Goal: Transaction & Acquisition: Purchase product/service

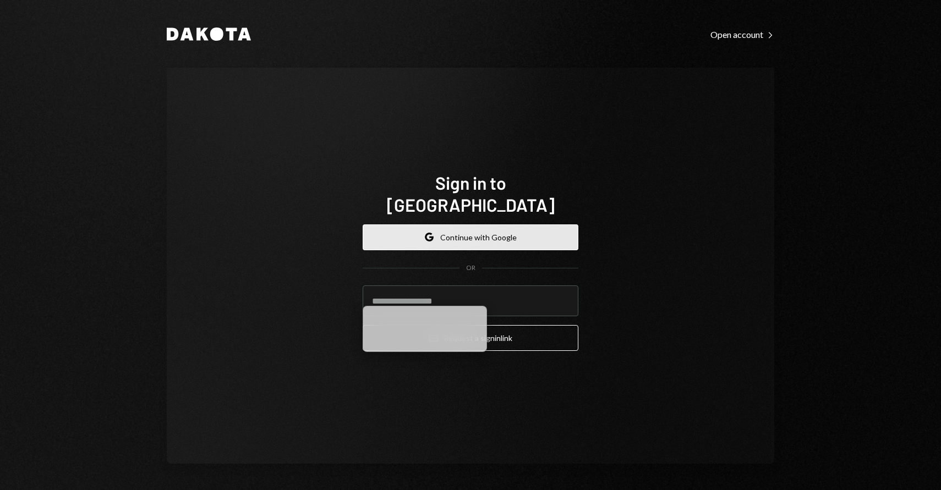
click at [482, 225] on button "Google Continue with Google" at bounding box center [471, 238] width 216 height 26
click at [432, 292] on input "email" at bounding box center [471, 301] width 216 height 31
click at [501, 231] on button "Google Continue with Google" at bounding box center [471, 238] width 216 height 26
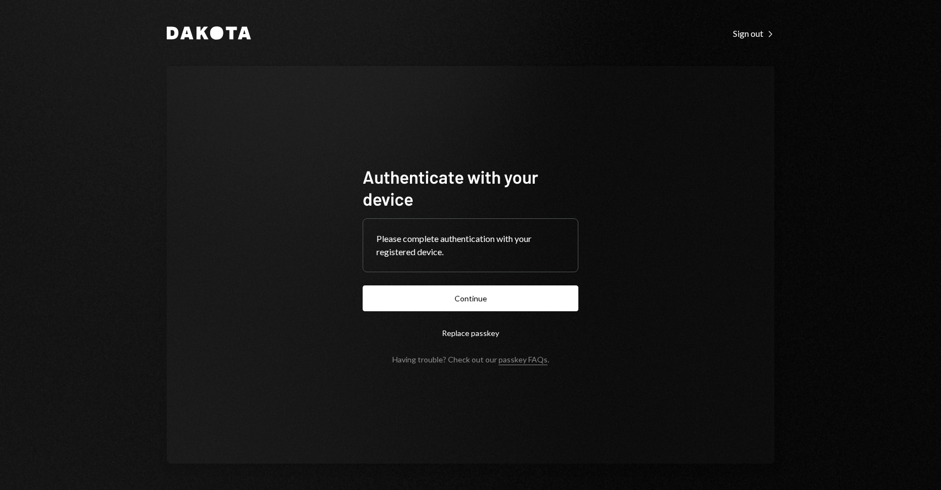
click at [455, 300] on button "Continue" at bounding box center [471, 299] width 216 height 26
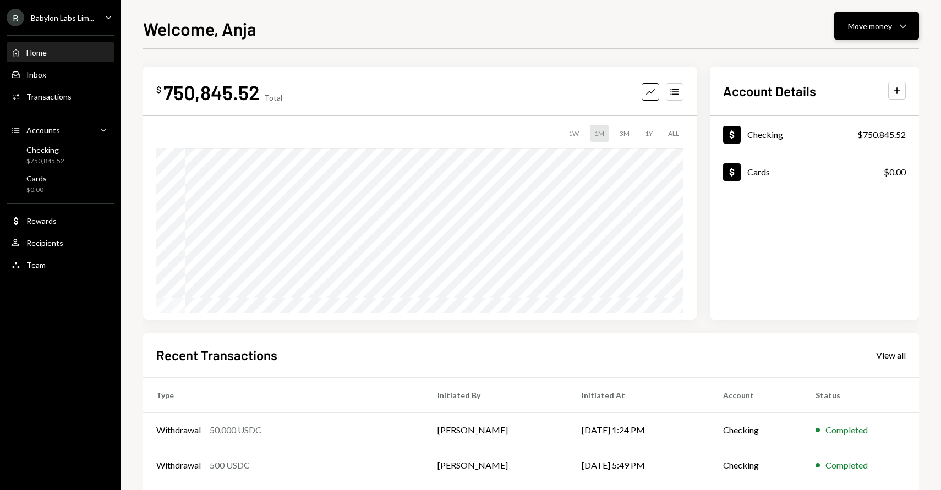
click at [871, 37] on button "Move money Caret Down" at bounding box center [876, 26] width 85 height 28
click at [854, 66] on div "Withdraw Send" at bounding box center [860, 59] width 110 height 25
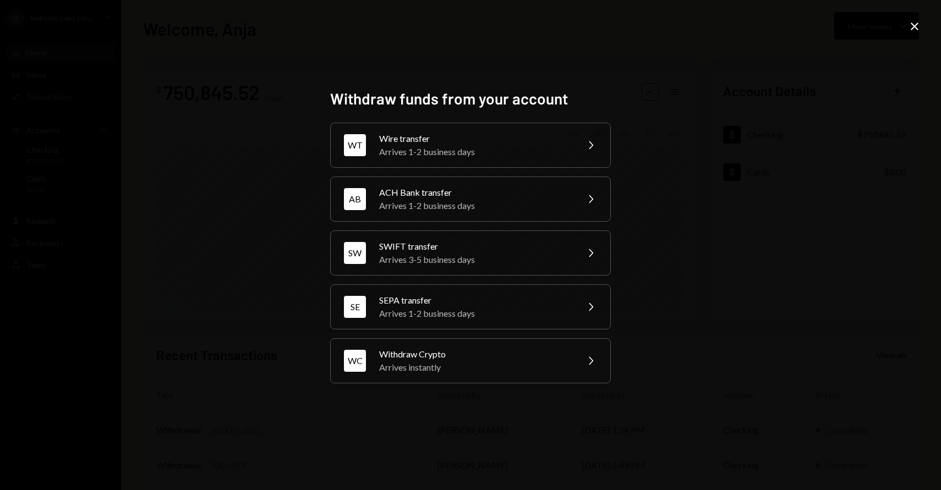
click at [912, 24] on icon at bounding box center [915, 27] width 8 height 8
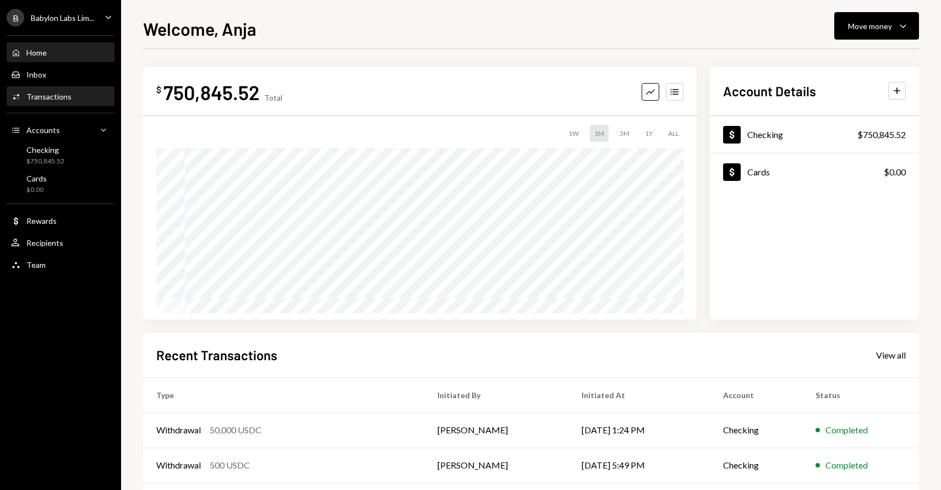
click at [56, 101] on div "Activities Transactions" at bounding box center [60, 97] width 99 height 19
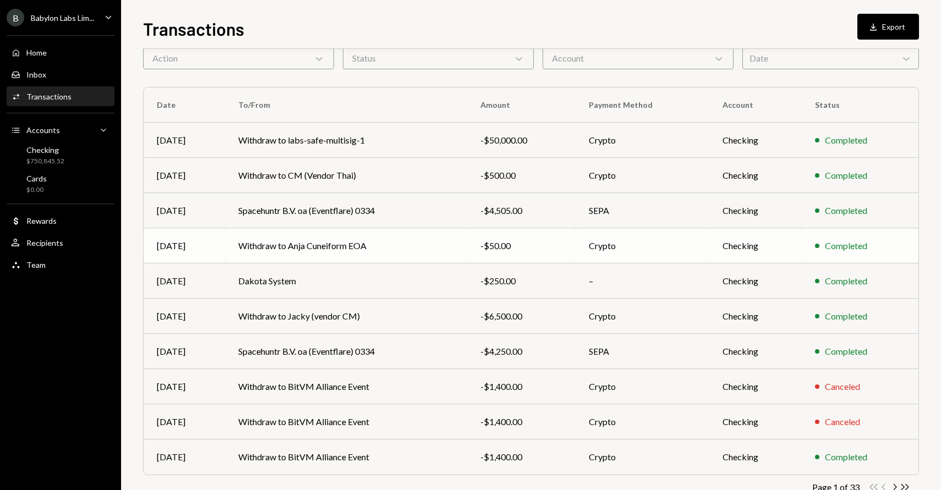
scroll to position [84, 0]
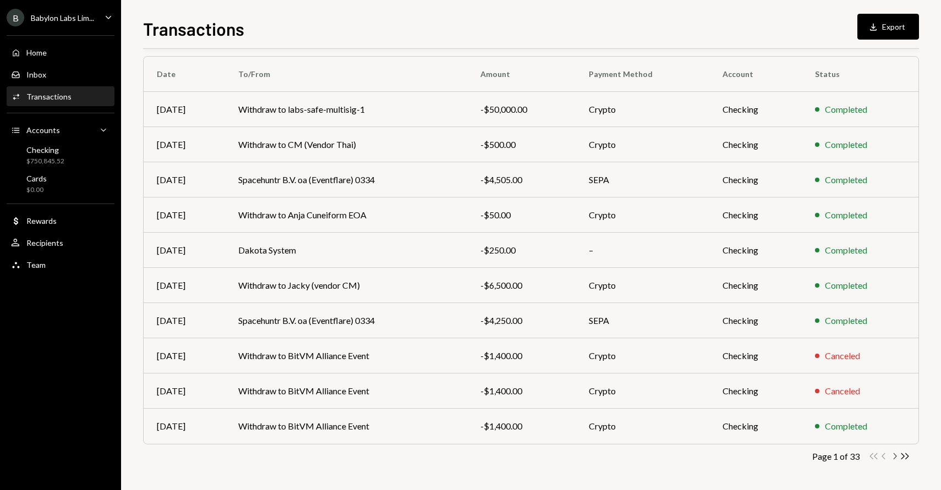
click at [896, 457] on icon "button" at bounding box center [895, 457] width 3 height 6
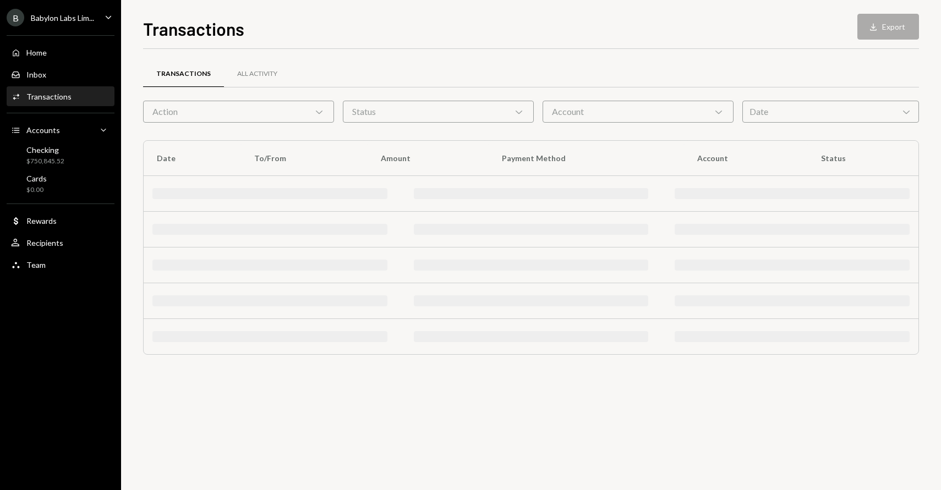
scroll to position [0, 0]
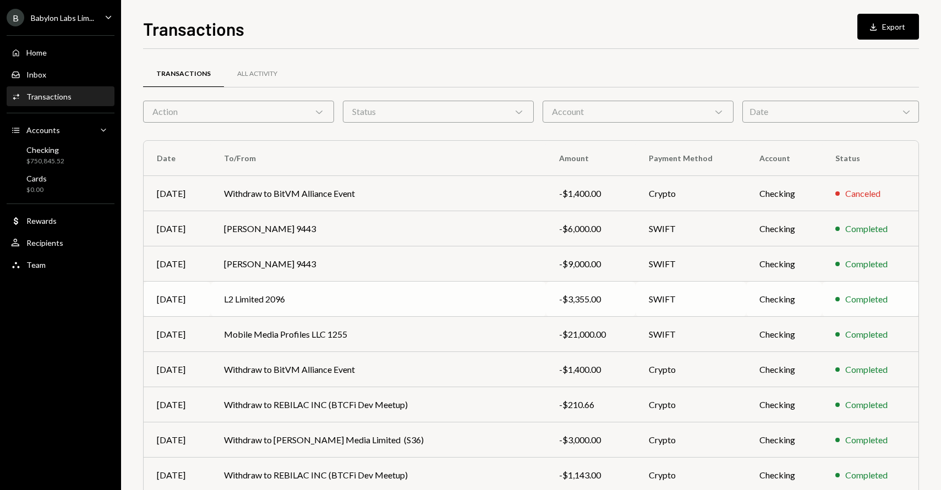
click at [453, 302] on td "L2 Limited 2096" at bounding box center [378, 299] width 335 height 35
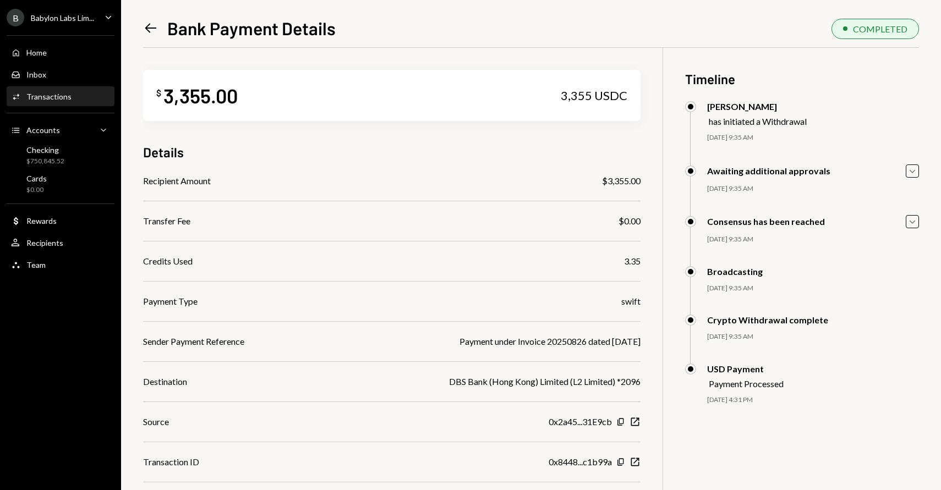
click at [143, 27] on icon "Left Arrow" at bounding box center [150, 27] width 15 height 15
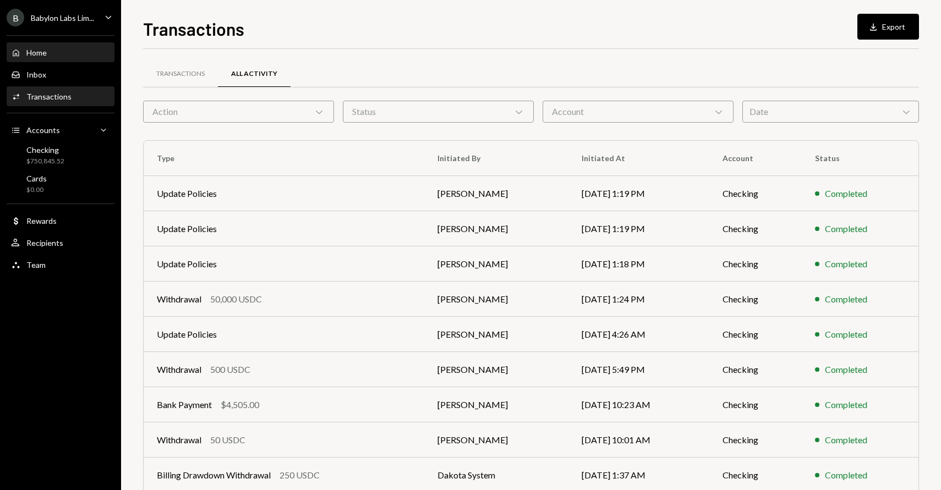
click at [84, 54] on div "Home Home" at bounding box center [60, 53] width 99 height 10
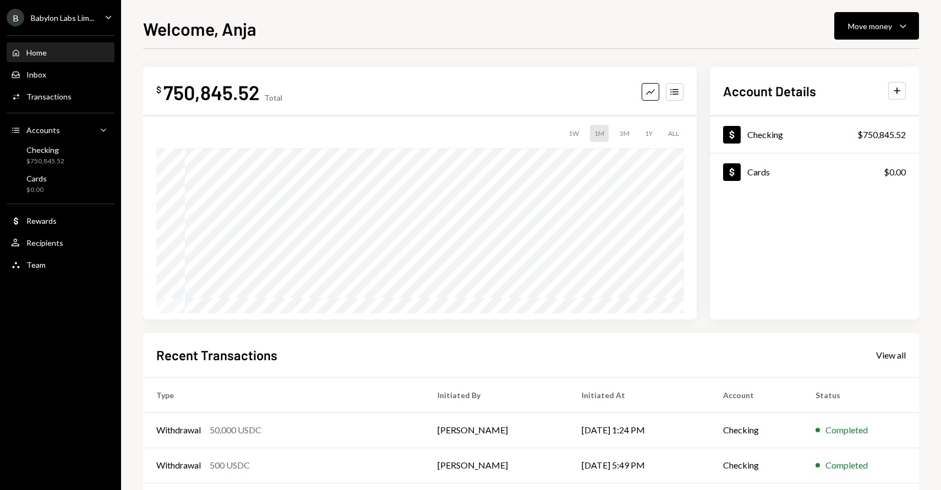
click at [878, 40] on div "Welcome, Anja Move money Caret Down $ 750,845.52 Total Graph Accounts 1W 1M 3M …" at bounding box center [531, 252] width 776 height 475
click at [871, 31] on div "Move money" at bounding box center [870, 26] width 44 height 12
click at [845, 64] on div "Send" at bounding box center [868, 59] width 80 height 12
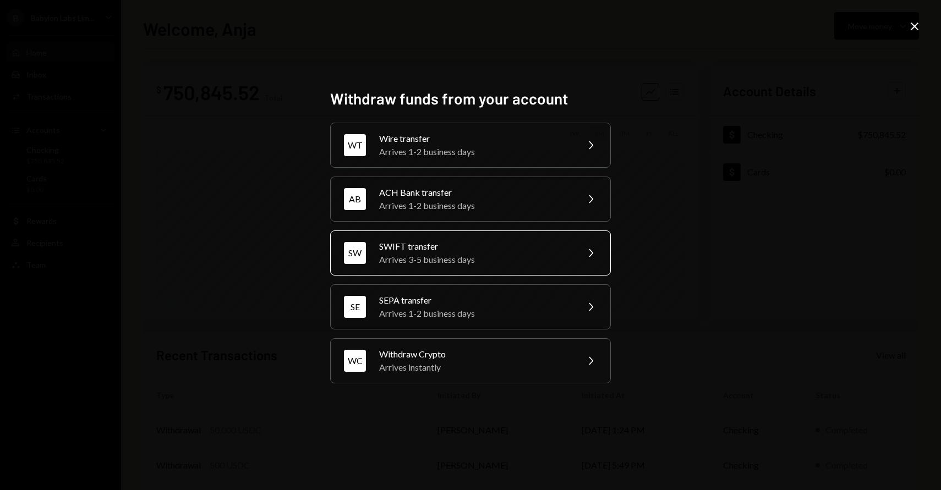
click at [481, 248] on div "SWIFT transfer" at bounding box center [475, 246] width 192 height 13
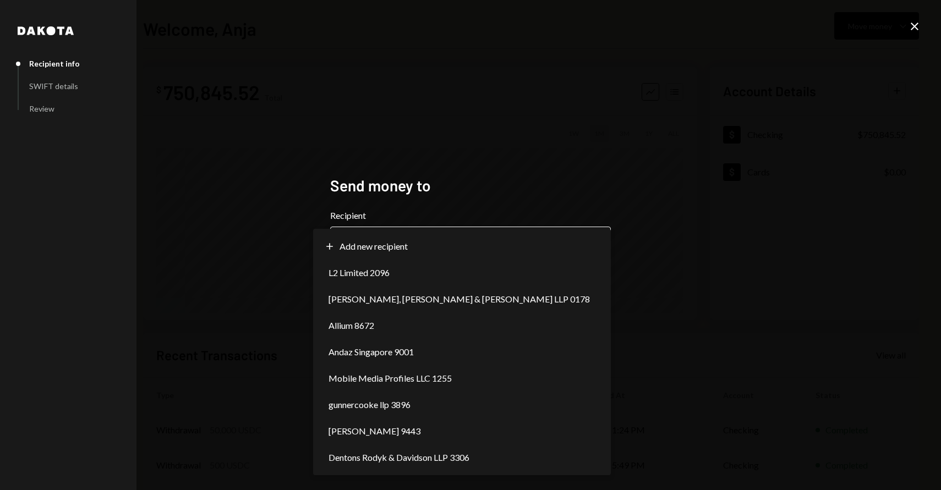
click at [437, 241] on body "**********" at bounding box center [470, 245] width 941 height 490
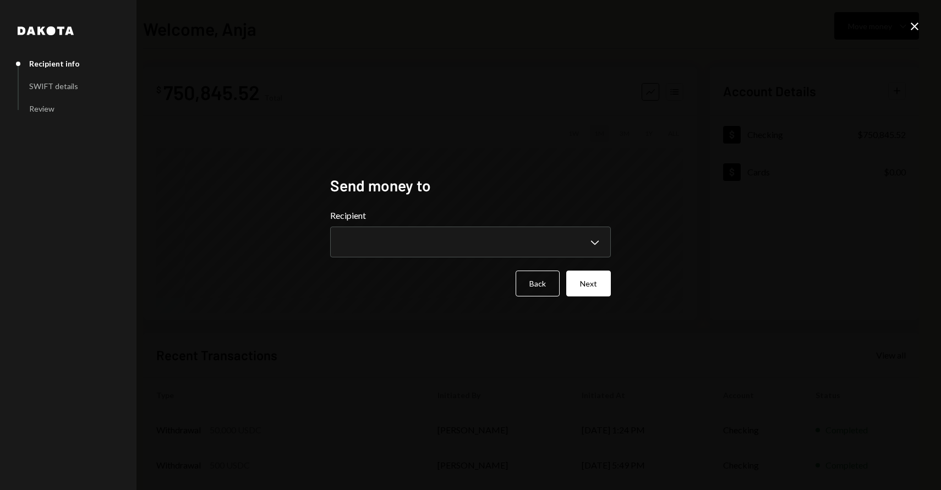
click at [415, 217] on label "Recipient" at bounding box center [470, 215] width 281 height 13
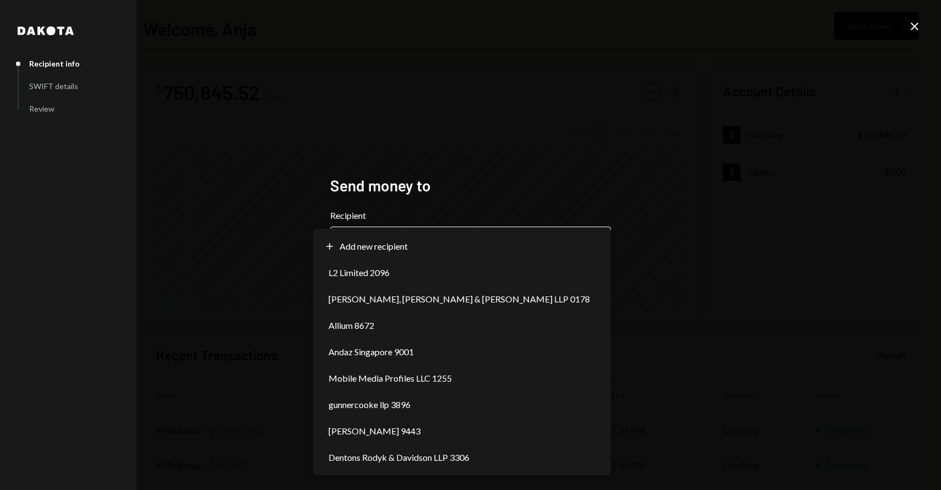
click at [402, 233] on body "**********" at bounding box center [470, 245] width 941 height 490
click at [418, 239] on body "**********" at bounding box center [470, 245] width 941 height 490
click at [236, 292] on div "**********" at bounding box center [470, 245] width 941 height 490
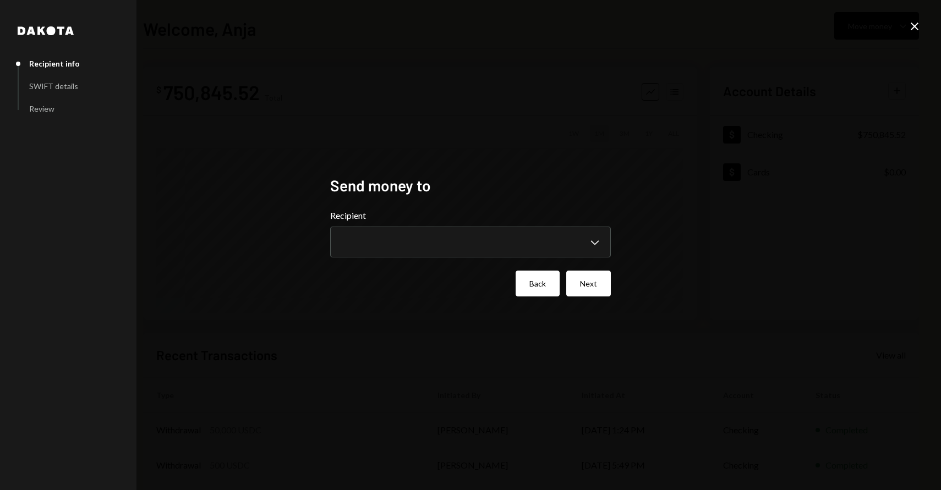
click at [558, 286] on button "Back" at bounding box center [538, 284] width 44 height 26
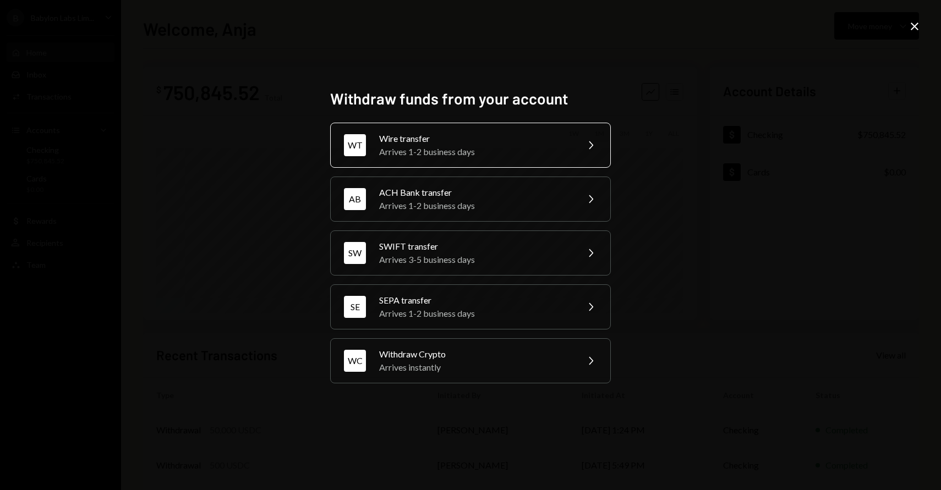
click at [559, 143] on div "Wire transfer" at bounding box center [475, 138] width 192 height 13
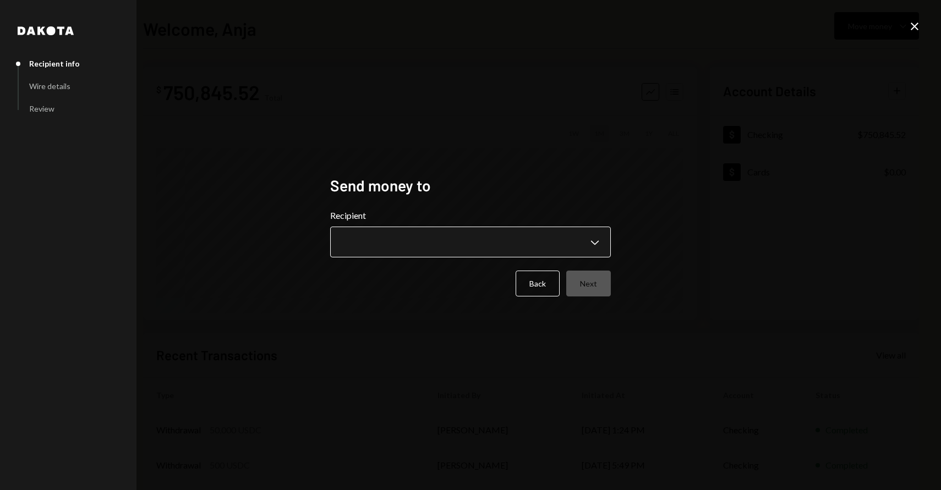
click at [547, 249] on body "**********" at bounding box center [470, 245] width 941 height 490
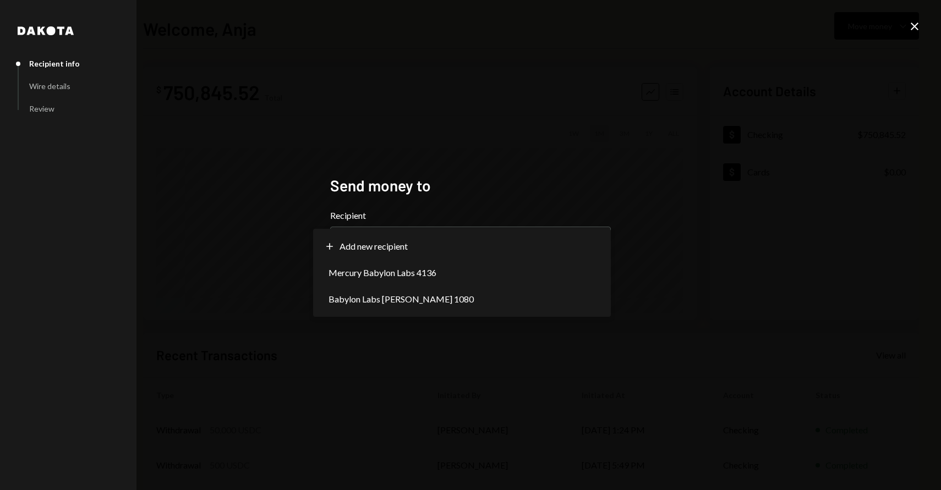
click at [579, 176] on h2 "Send money to" at bounding box center [470, 185] width 281 height 21
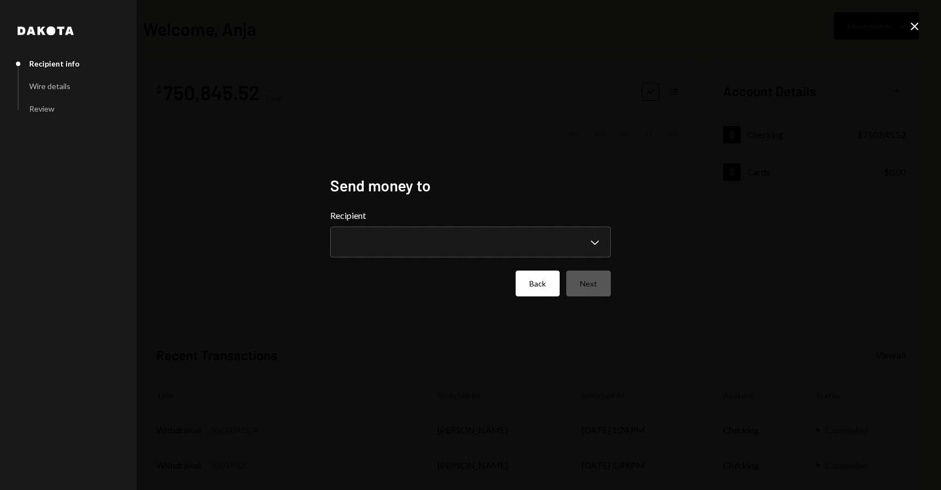
click at [536, 285] on button "Back" at bounding box center [538, 284] width 44 height 26
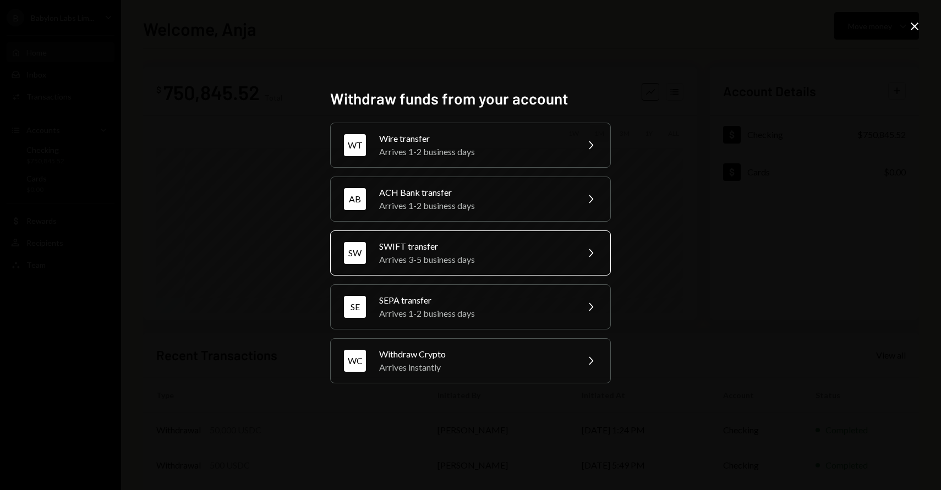
click at [513, 258] on div "Arrives 3-5 business days" at bounding box center [475, 259] width 192 height 13
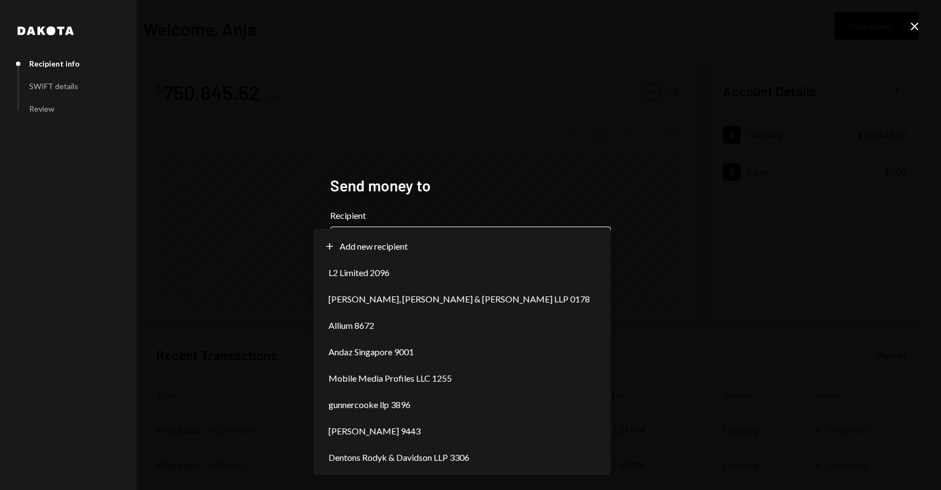
click at [555, 243] on body "**********" at bounding box center [470, 245] width 941 height 490
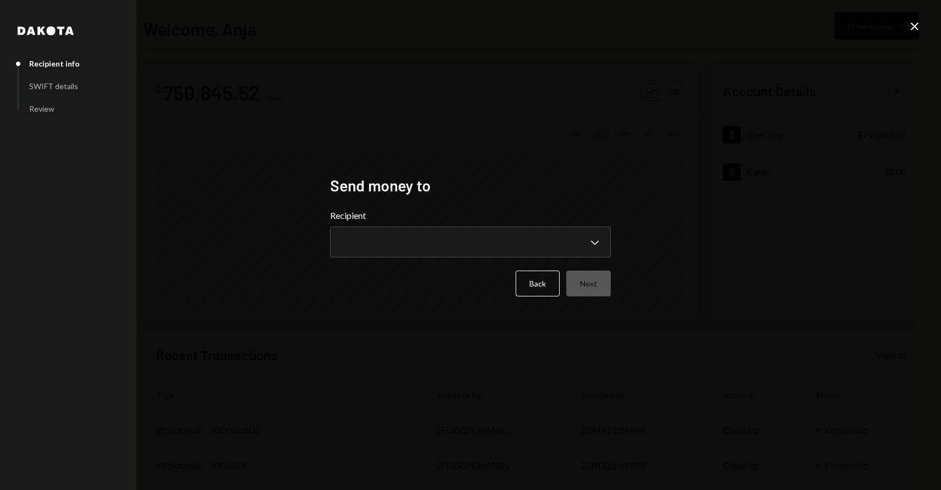
click at [682, 341] on div "**********" at bounding box center [470, 245] width 941 height 490
click at [541, 287] on button "Back" at bounding box center [538, 284] width 44 height 26
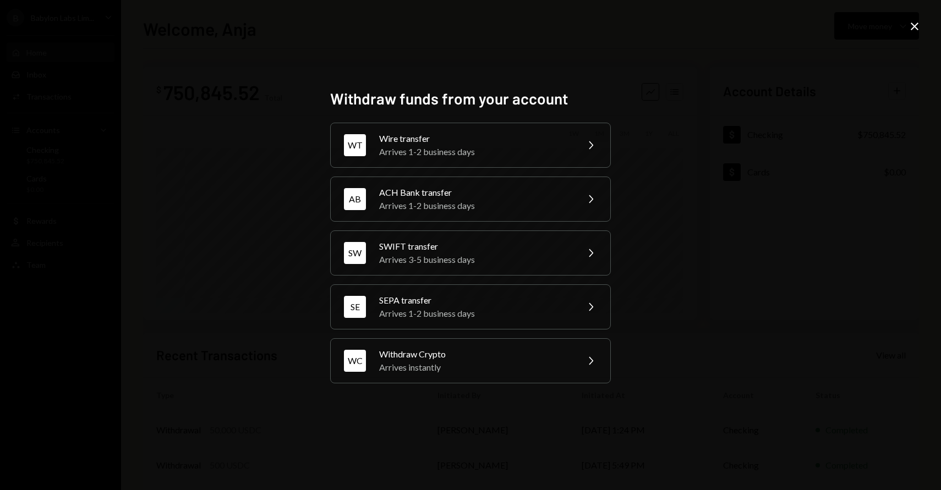
click at [921, 22] on icon "Close" at bounding box center [914, 26] width 13 height 13
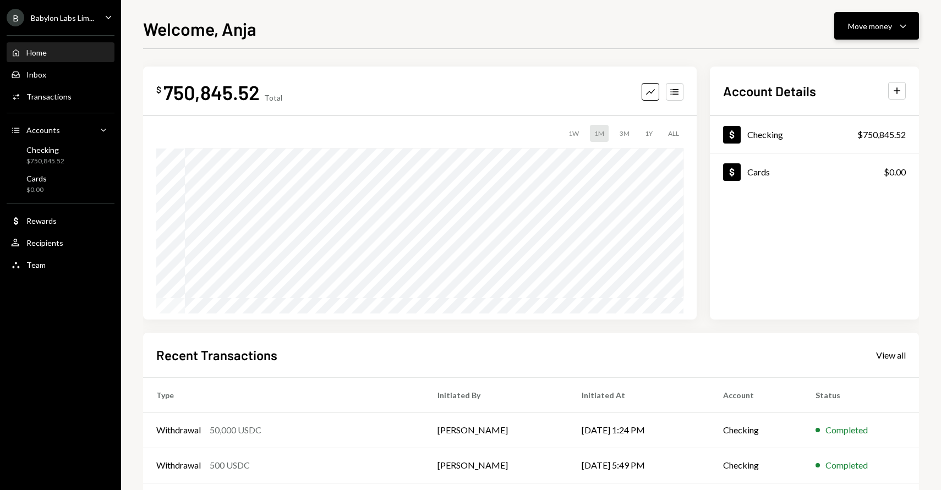
click at [869, 36] on button "Move money Caret Down" at bounding box center [876, 26] width 85 height 28
click at [850, 64] on div "Send" at bounding box center [868, 59] width 80 height 12
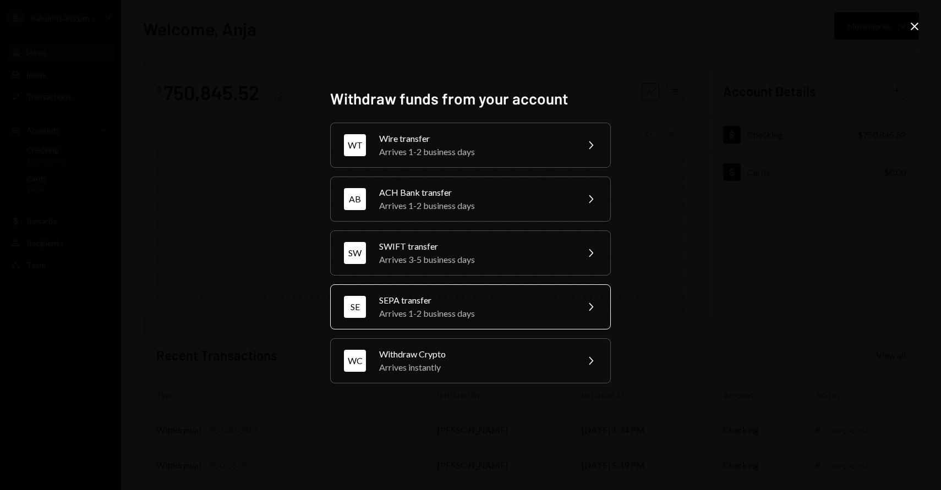
click at [441, 297] on div "SEPA transfer" at bounding box center [475, 300] width 192 height 13
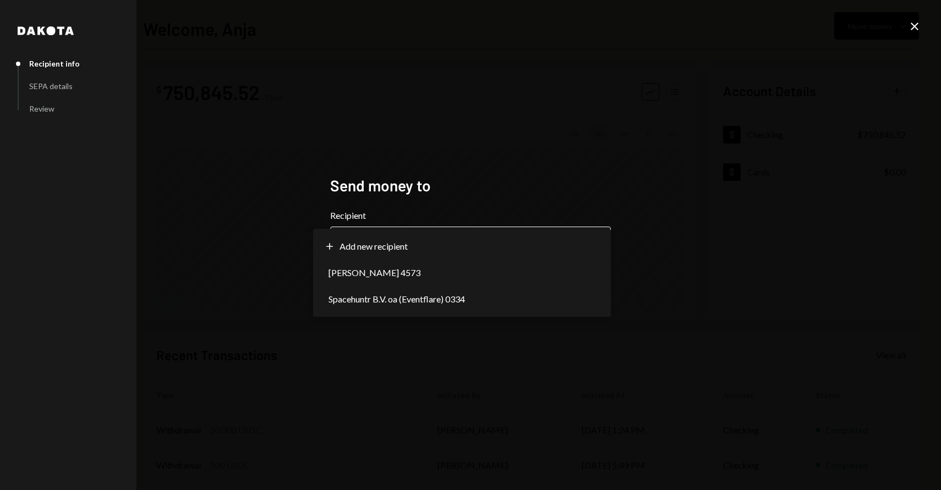
click at [384, 233] on body "**********" at bounding box center [470, 245] width 941 height 490
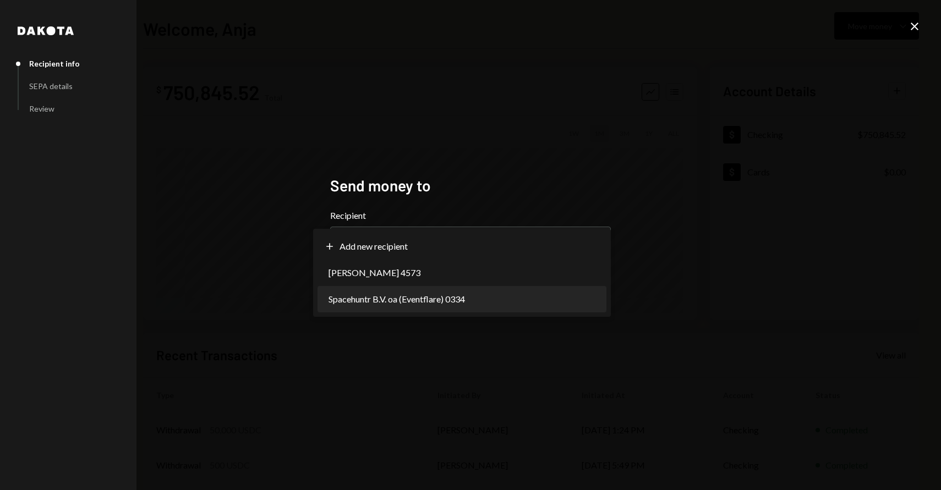
select select "**********"
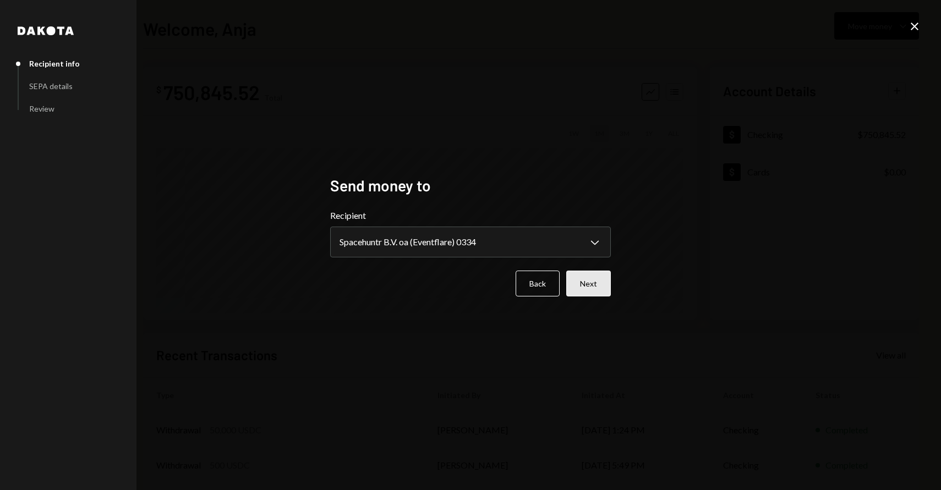
click at [602, 291] on button "Next" at bounding box center [588, 284] width 45 height 26
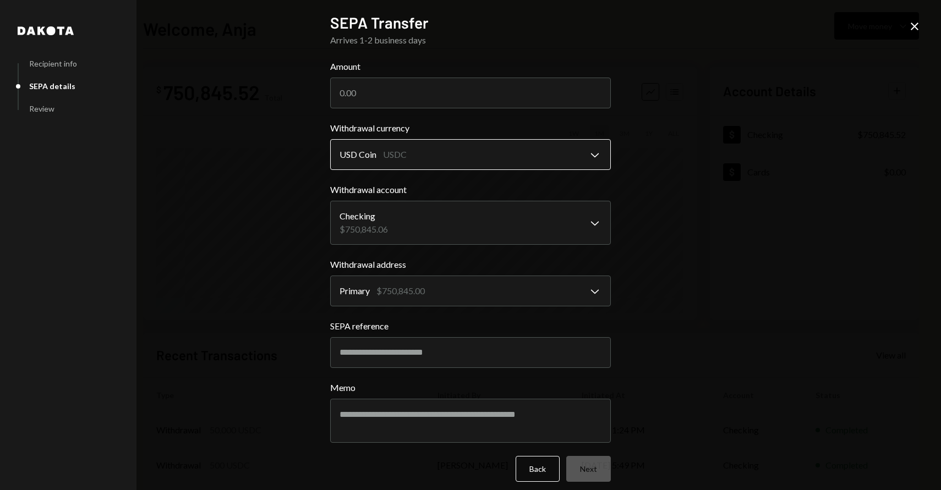
click at [464, 157] on body "B Babylon Labs Lim... Caret Down Home Home Inbox Inbox Activities Transactions …" at bounding box center [470, 245] width 941 height 490
click at [359, 348] on input "SEPA reference" at bounding box center [470, 352] width 281 height 31
paste input "********"
type input "********"
click at [409, 160] on body "B Babylon Labs Lim... Caret Down Home Home Inbox Inbox Activities Transactions …" at bounding box center [470, 245] width 941 height 490
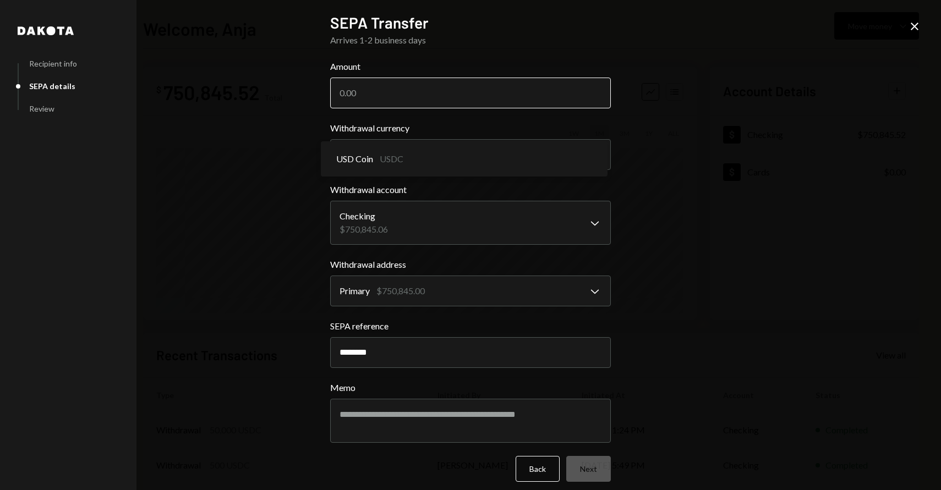
click at [392, 97] on input "Amount" at bounding box center [470, 93] width 281 height 31
click at [920, 30] on icon "Close" at bounding box center [914, 26] width 13 height 13
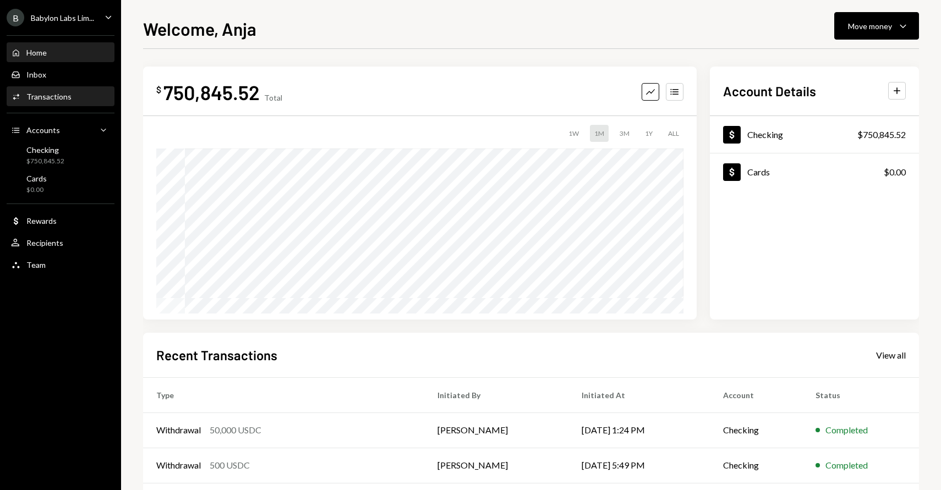
click at [80, 100] on div "Activities Transactions" at bounding box center [60, 97] width 99 height 10
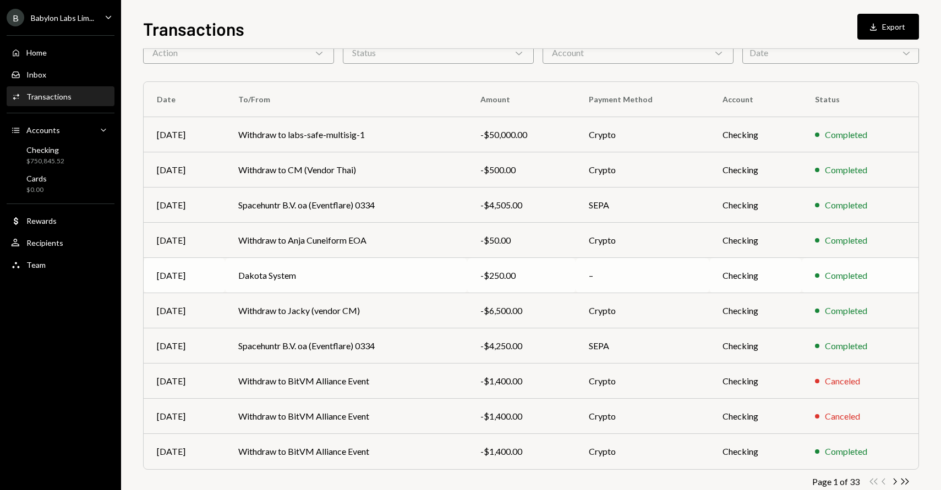
scroll to position [84, 0]
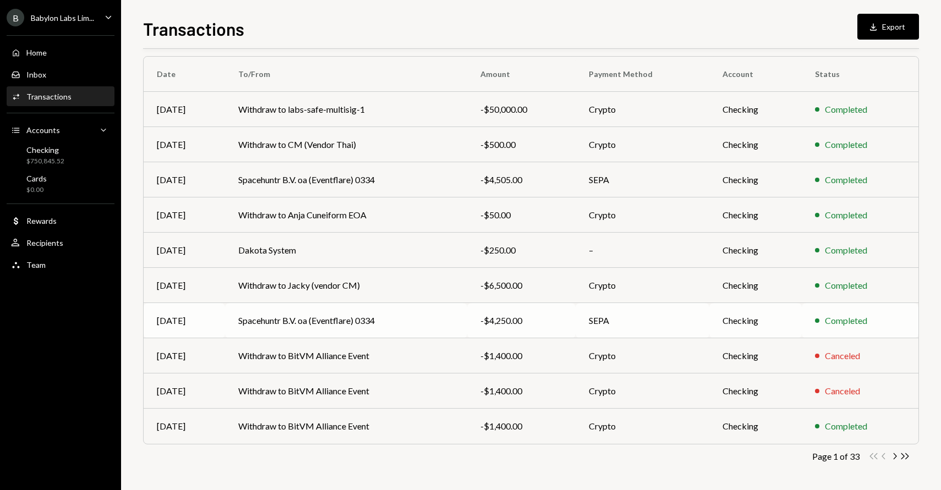
click at [352, 320] on td "Spacehuntr B.V. oa (Eventflare) 0334" at bounding box center [346, 320] width 242 height 35
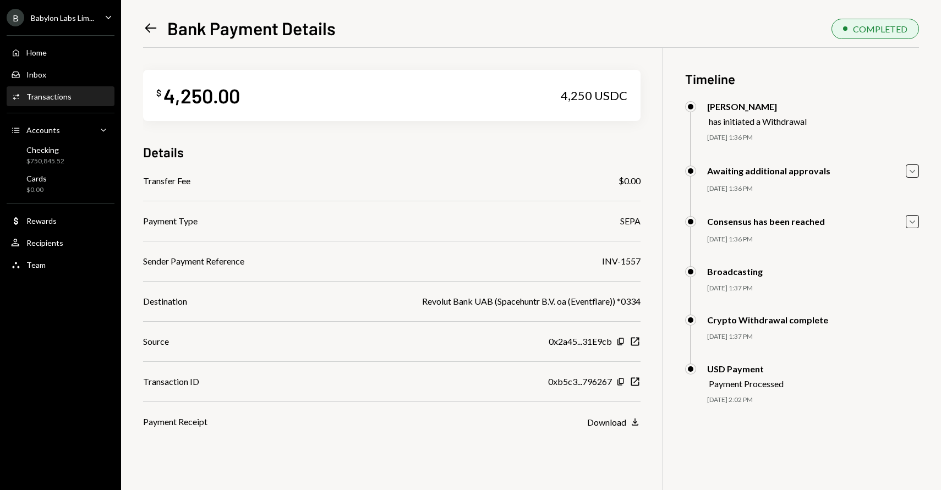
click at [151, 28] on icon at bounding box center [151, 28] width 12 height 9
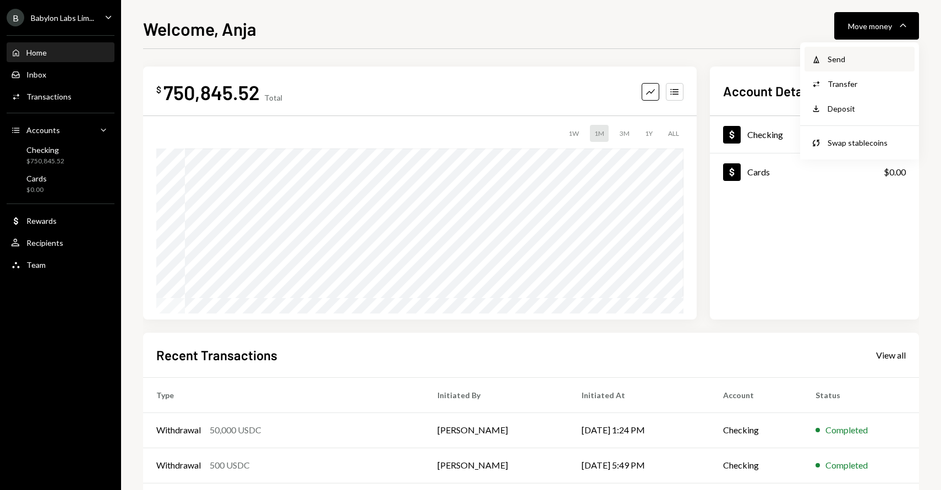
click at [847, 58] on div "Send" at bounding box center [868, 59] width 80 height 12
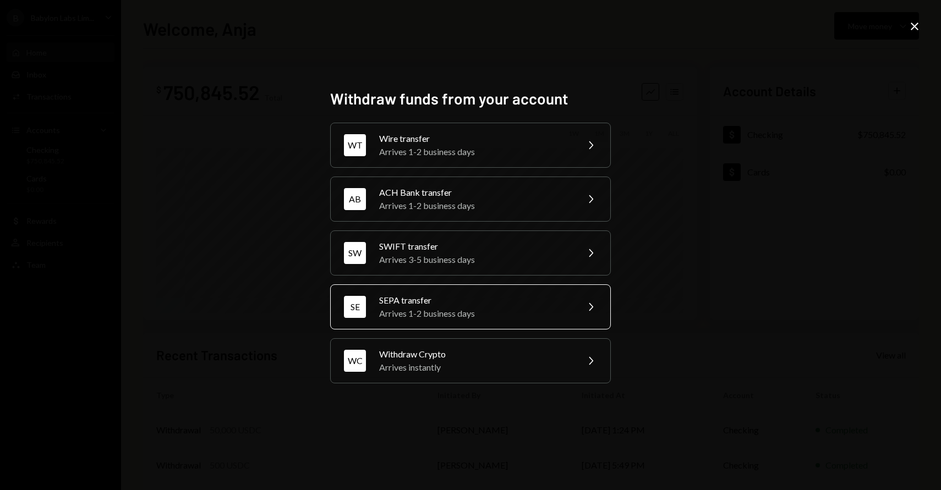
click at [417, 302] on div "SEPA transfer" at bounding box center [475, 300] width 192 height 13
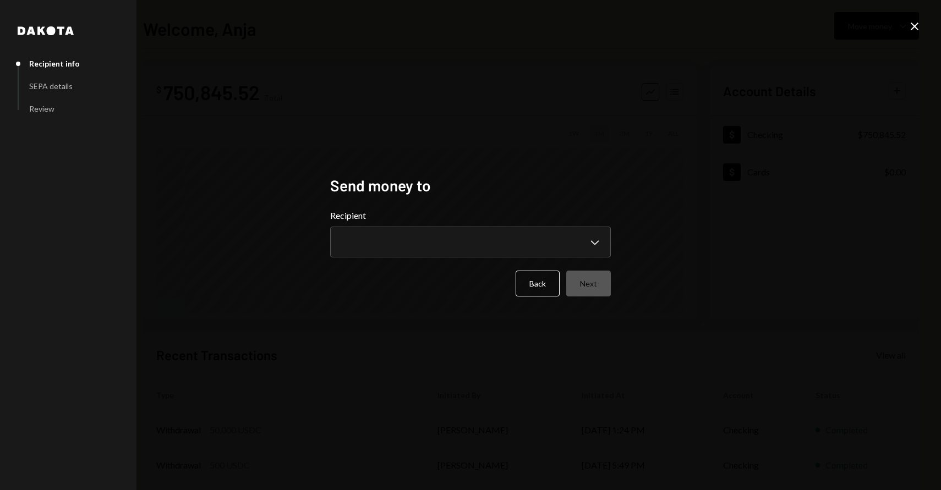
click at [402, 259] on form "**********" at bounding box center [470, 253] width 281 height 88
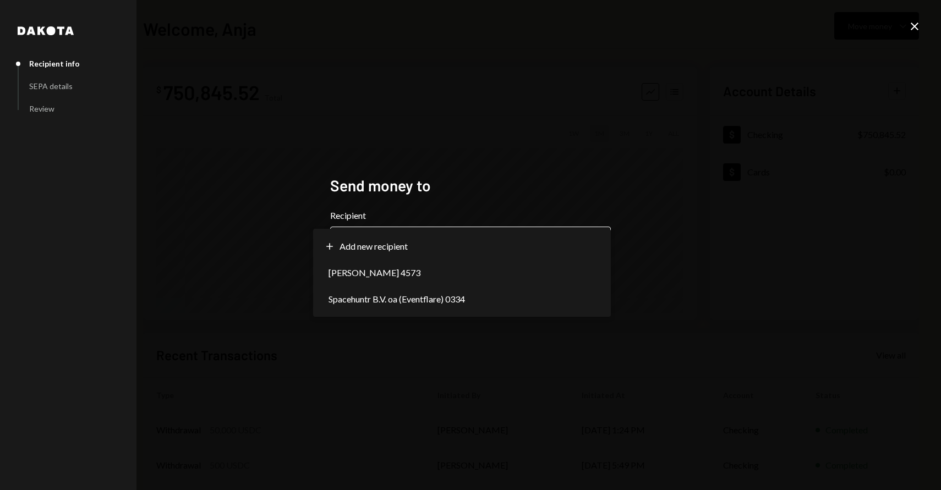
click at [401, 250] on body "**********" at bounding box center [470, 245] width 941 height 490
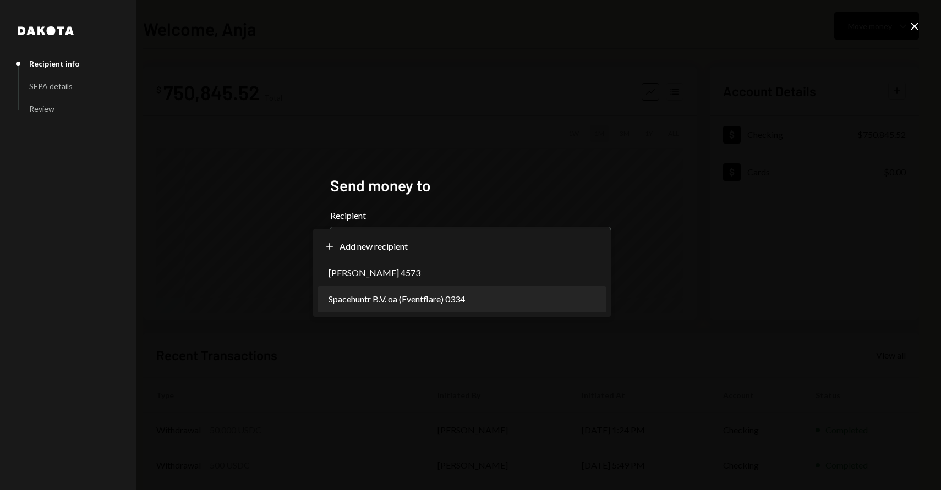
select select "**********"
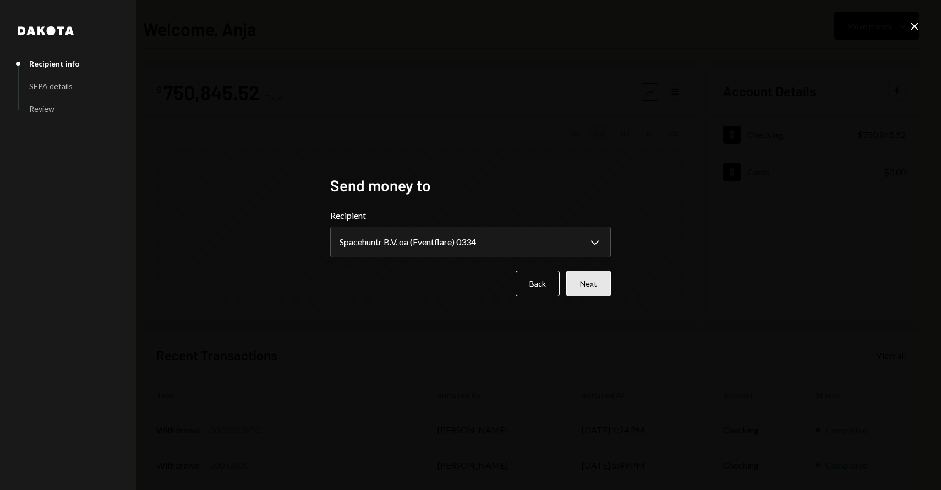
click at [593, 288] on button "Next" at bounding box center [588, 284] width 45 height 26
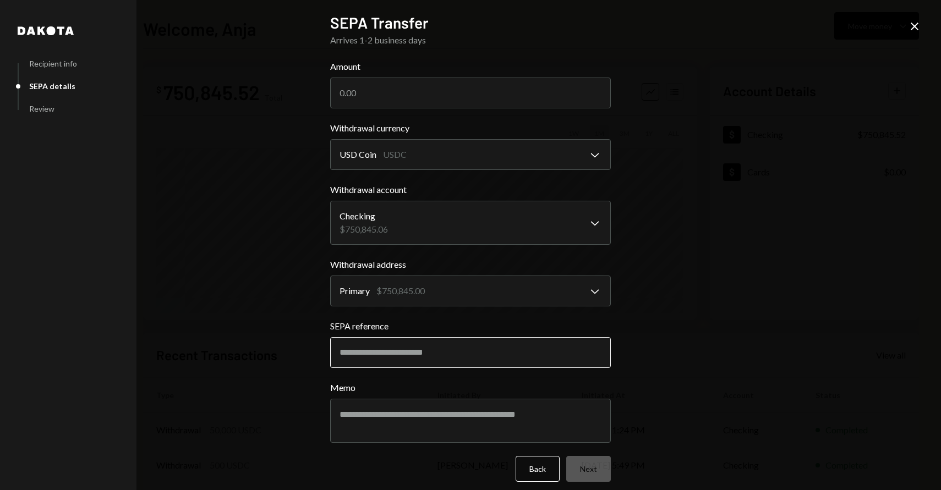
click at [366, 352] on input "SEPA reference" at bounding box center [470, 352] width 281 height 31
paste input "********"
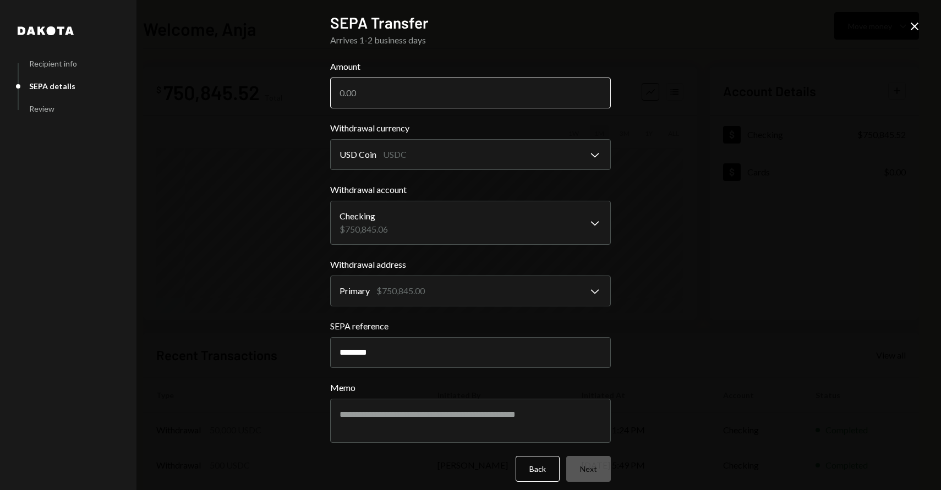
type input "********"
click at [435, 104] on input "Amount" at bounding box center [470, 93] width 281 height 31
paste input "4514.38"
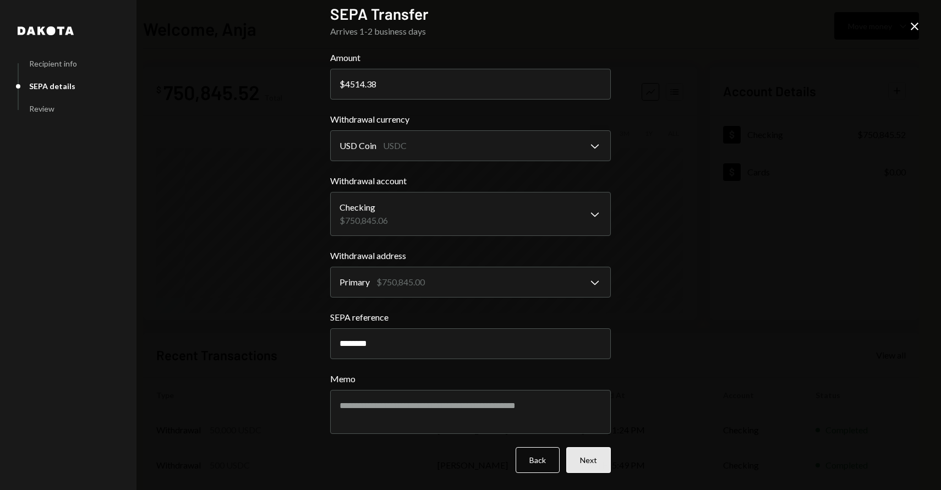
type input "4514.38"
click at [583, 463] on button "Next" at bounding box center [588, 461] width 45 height 26
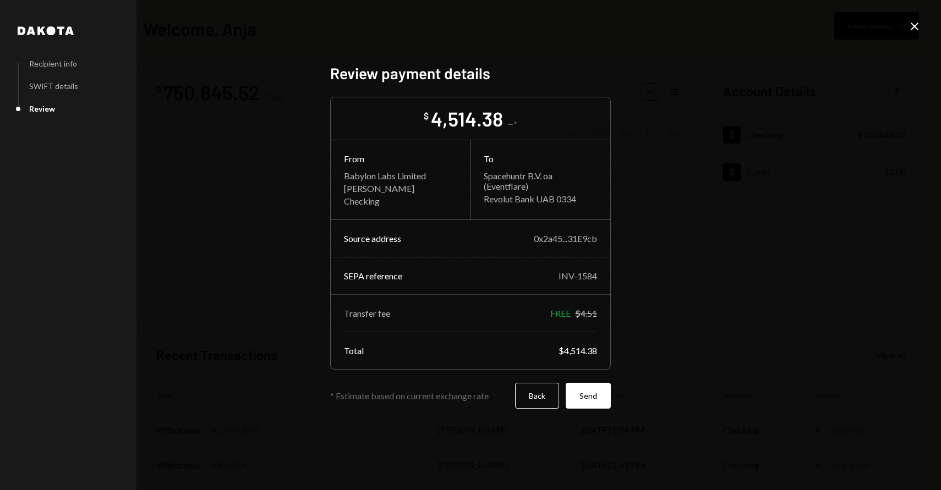
scroll to position [0, 0]
click at [536, 397] on button "Back" at bounding box center [537, 396] width 44 height 26
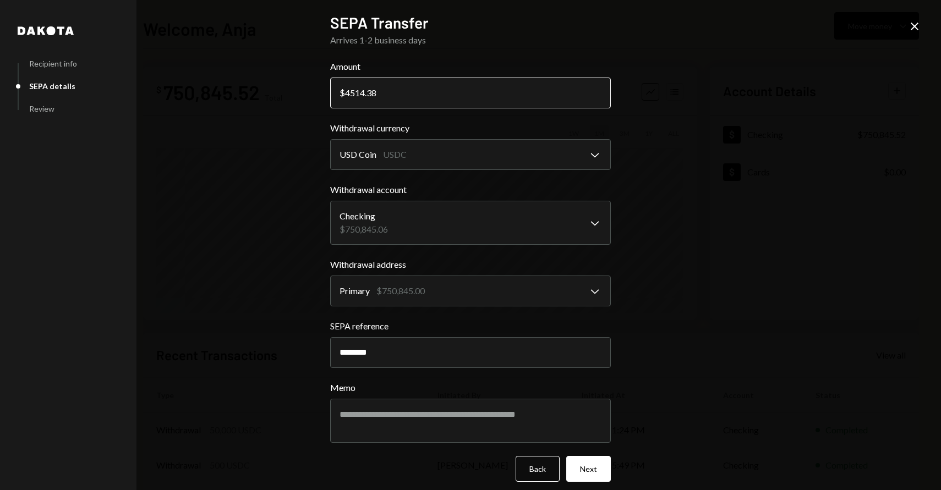
click at [358, 91] on input "4514.38" at bounding box center [470, 93] width 281 height 31
type input "4534.38"
click at [585, 464] on button "Next" at bounding box center [588, 469] width 45 height 26
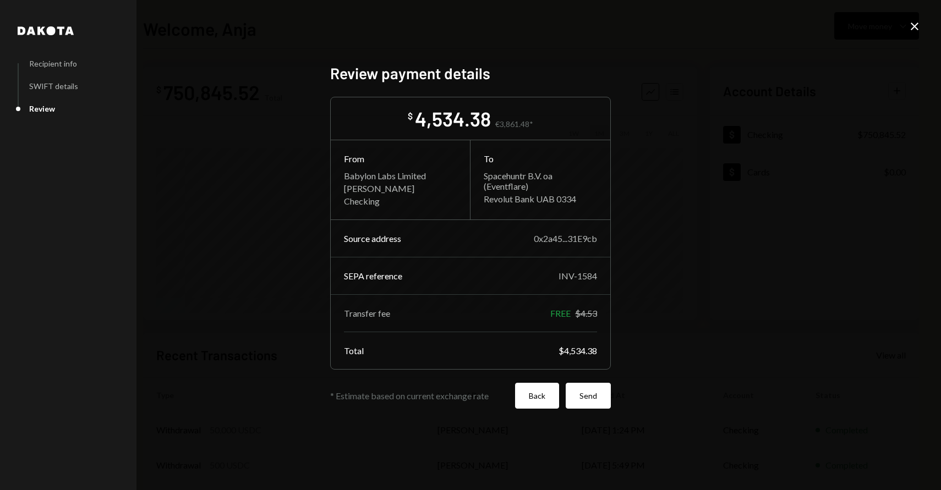
click at [538, 392] on button "Back" at bounding box center [537, 396] width 44 height 26
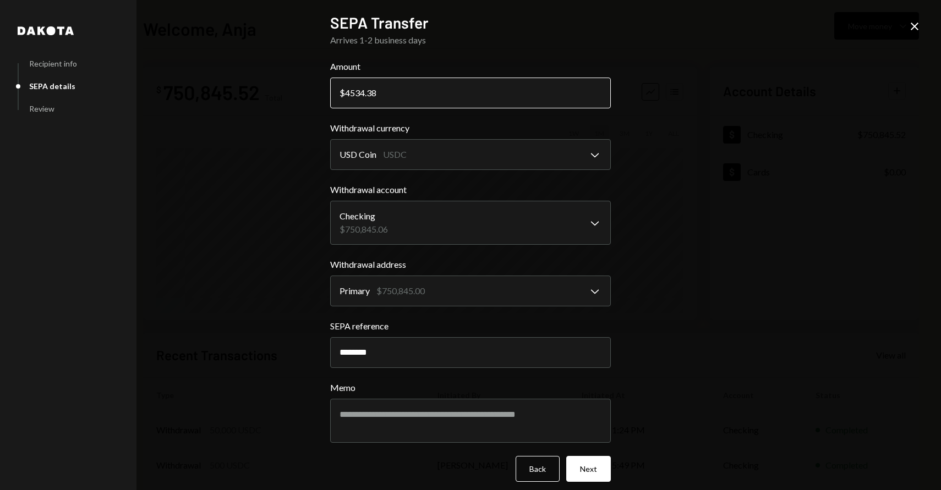
click at [363, 92] on input "4534.38" at bounding box center [470, 93] width 281 height 31
type input "4535.38"
click at [581, 467] on button "Next" at bounding box center [588, 469] width 45 height 26
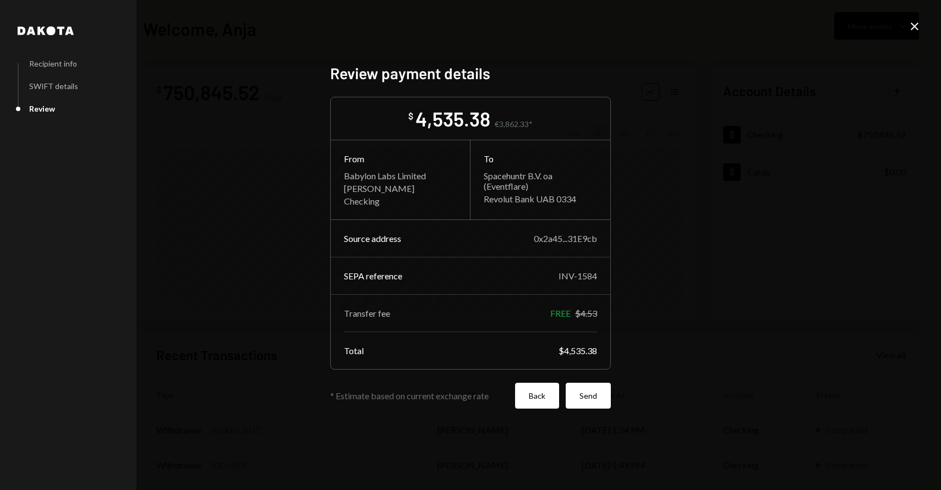
click at [526, 396] on button "Back" at bounding box center [537, 396] width 44 height 26
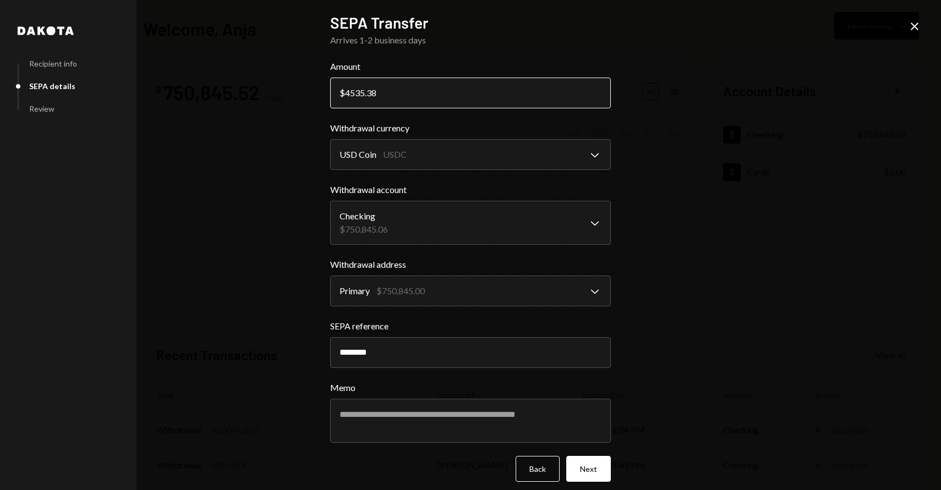
click at [370, 89] on input "4535.38" at bounding box center [470, 93] width 281 height 31
type input "4535.40"
click at [591, 483] on div "**********" at bounding box center [470, 256] width 281 height 487
click at [589, 475] on button "Next" at bounding box center [588, 469] width 45 height 26
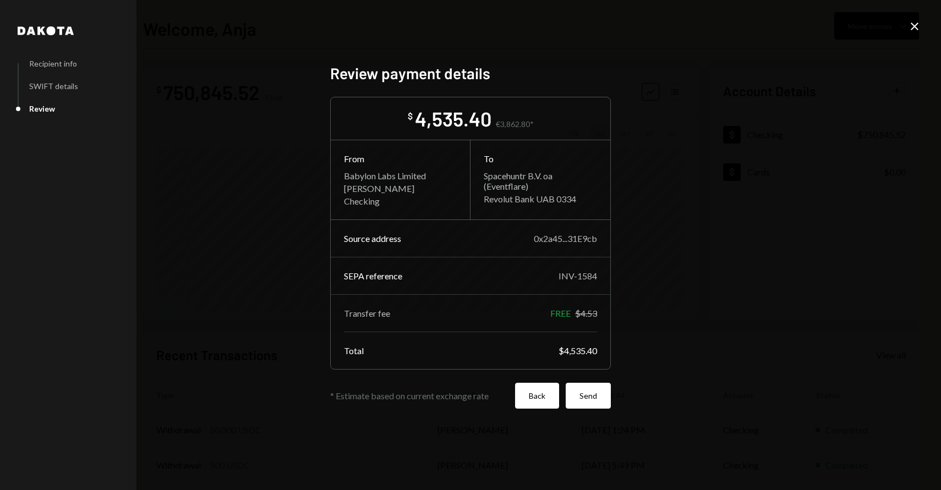
click at [534, 401] on button "Back" at bounding box center [537, 396] width 44 height 26
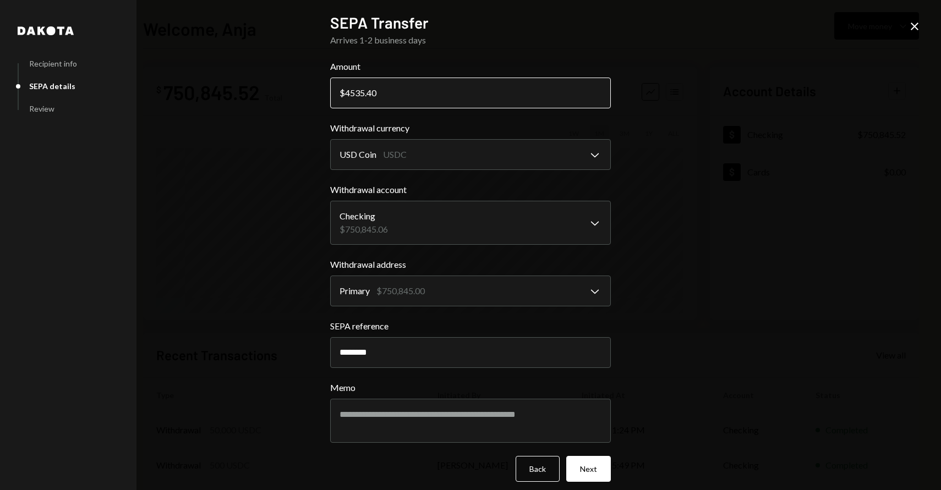
click at [385, 94] on input "4535.40" at bounding box center [470, 93] width 281 height 31
type input "4535.39"
click at [581, 466] on button "Next" at bounding box center [588, 469] width 45 height 26
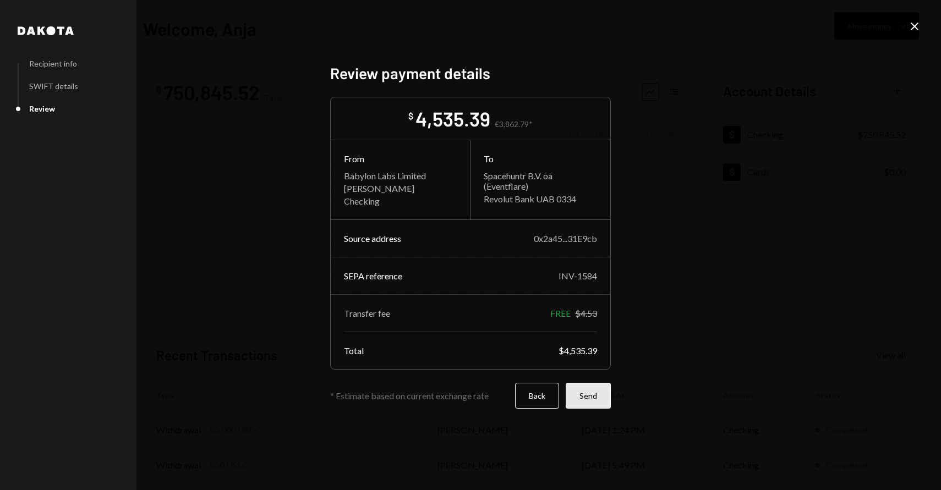
click at [598, 398] on button "Send" at bounding box center [588, 396] width 45 height 26
click at [914, 28] on icon "Close" at bounding box center [914, 26] width 13 height 13
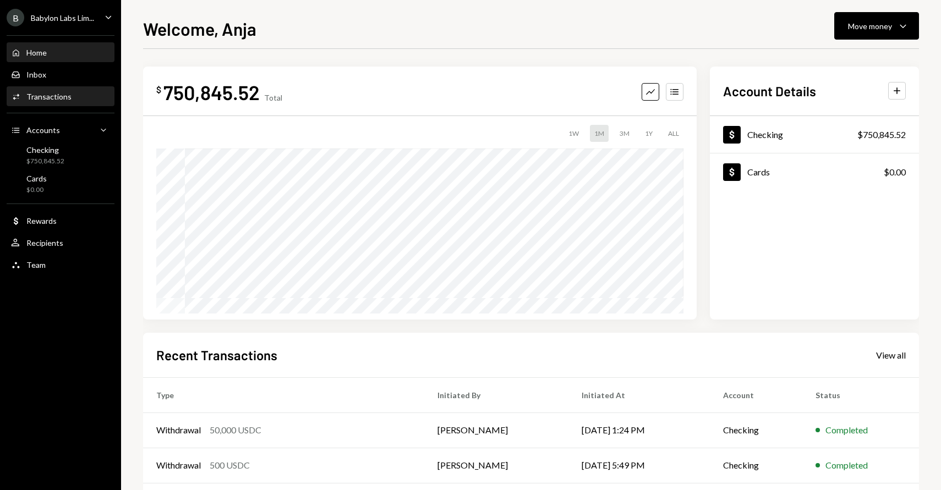
click at [29, 99] on div "Transactions" at bounding box center [48, 96] width 45 height 9
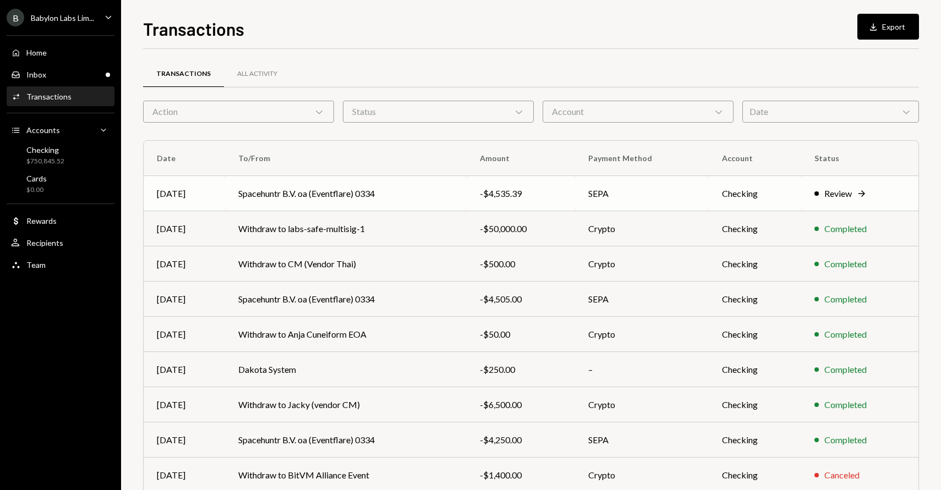
click at [827, 190] on div "Review" at bounding box center [839, 193] width 28 height 13
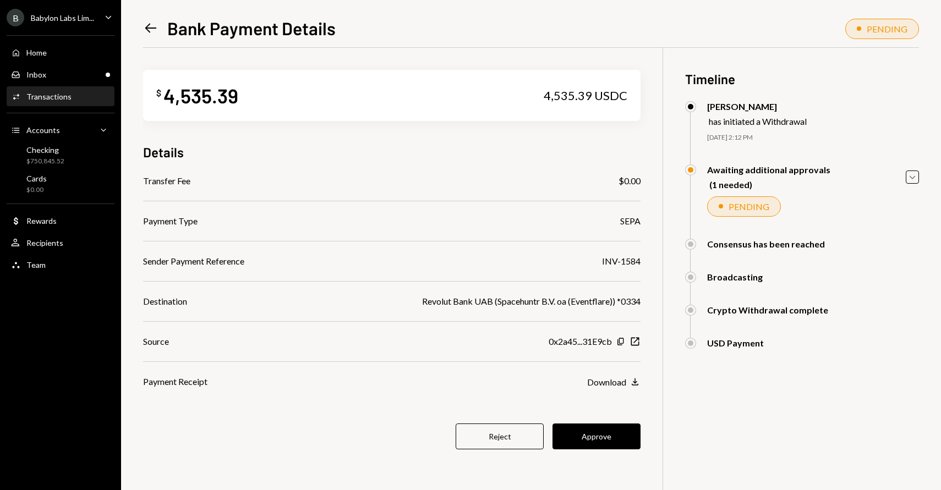
click at [863, 444] on div "$ 4,535.39 4,535.39 USDC Details Transfer Fee $0.00 Payment Type SEPA Sender Pa…" at bounding box center [531, 293] width 776 height 490
